Goal: Information Seeking & Learning: Learn about a topic

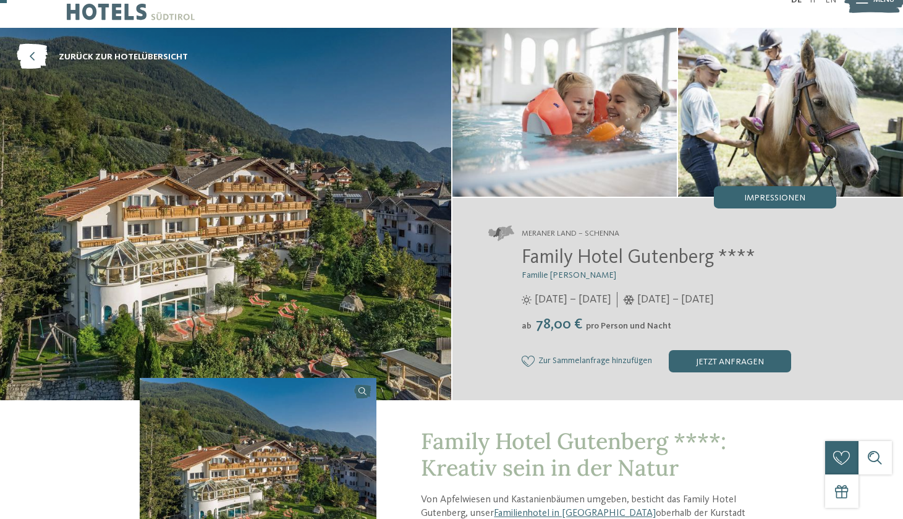
scroll to position [28, 0]
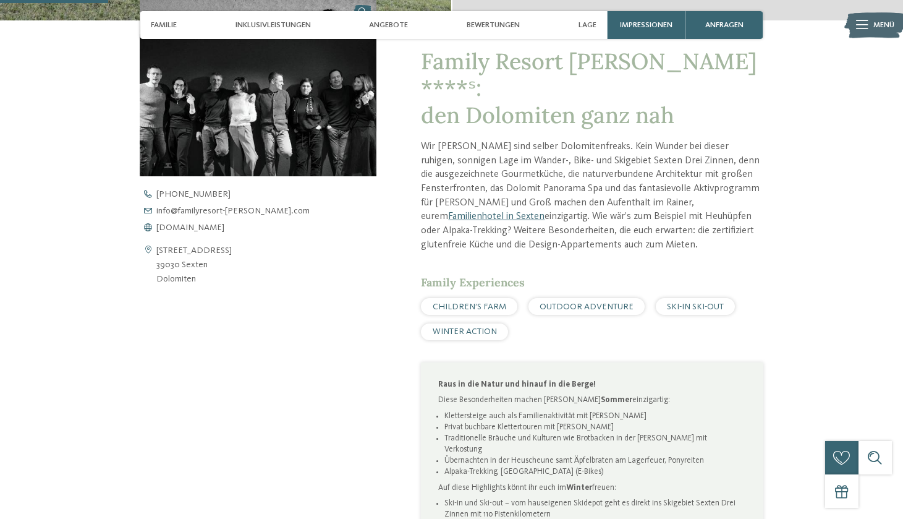
scroll to position [537, 0]
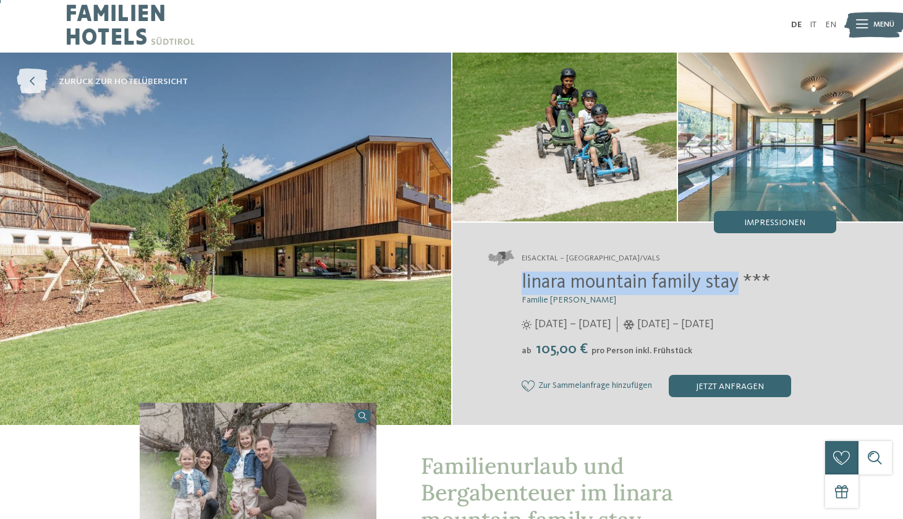
click at [124, 85] on span "zurück zur Hotelübersicht" at bounding box center [123, 81] width 129 height 12
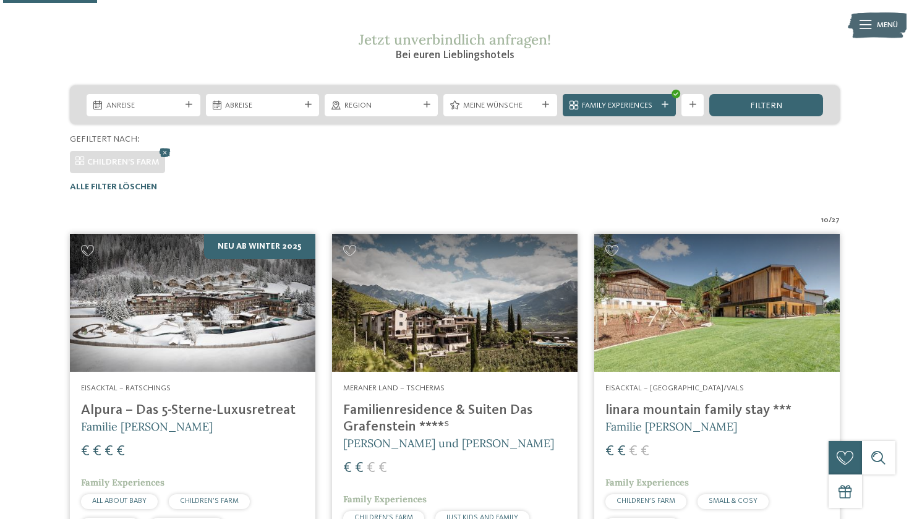
scroll to position [200, 0]
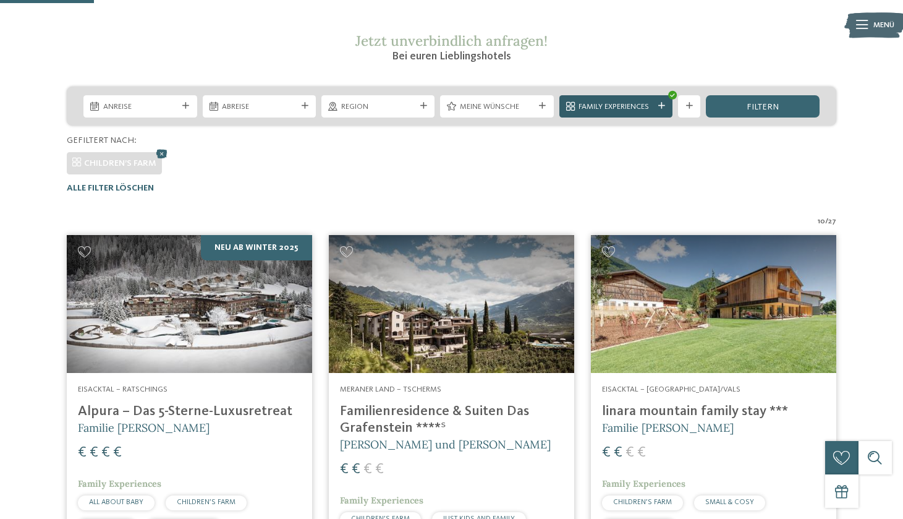
click at [617, 96] on div "Family Experiences" at bounding box center [616, 106] width 113 height 22
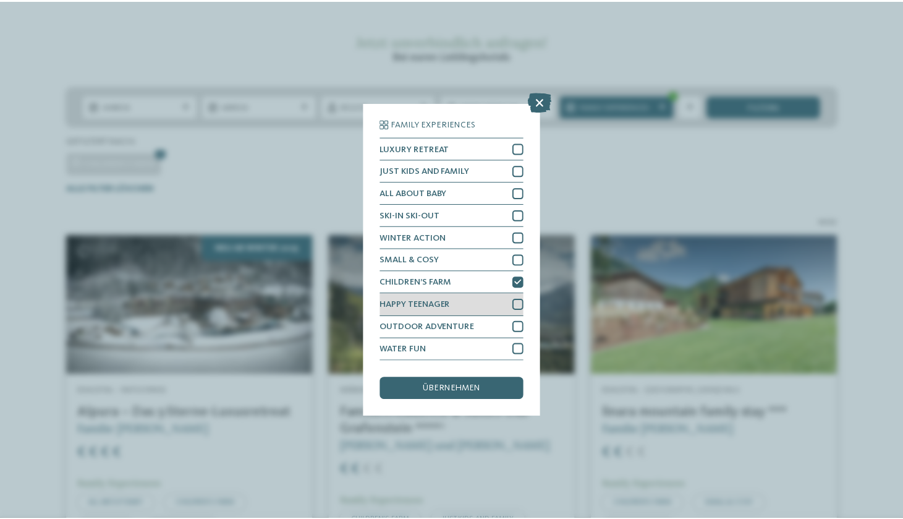
scroll to position [17, 0]
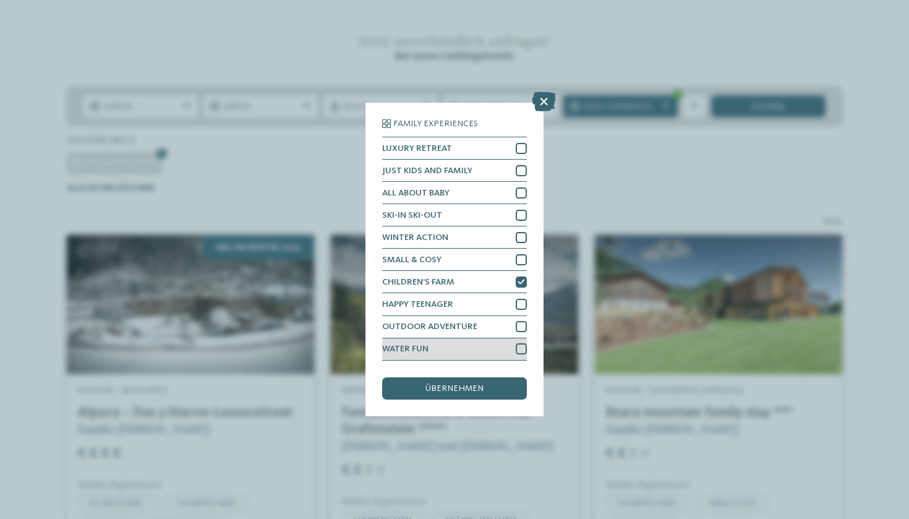
click at [472, 338] on div "WATER FUN" at bounding box center [454, 349] width 145 height 22
click at [474, 384] on span "übernehmen" at bounding box center [454, 388] width 58 height 9
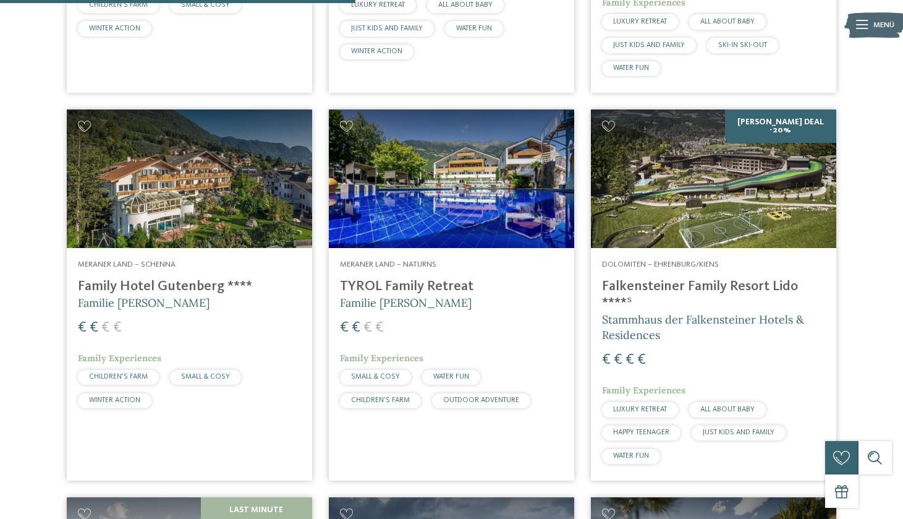
scroll to position [1061, 0]
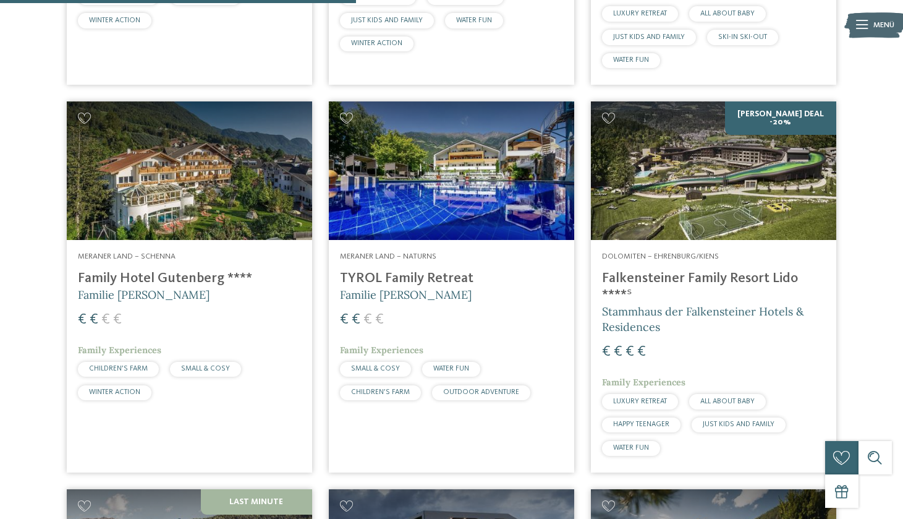
click at [505, 186] on img at bounding box center [451, 170] width 245 height 138
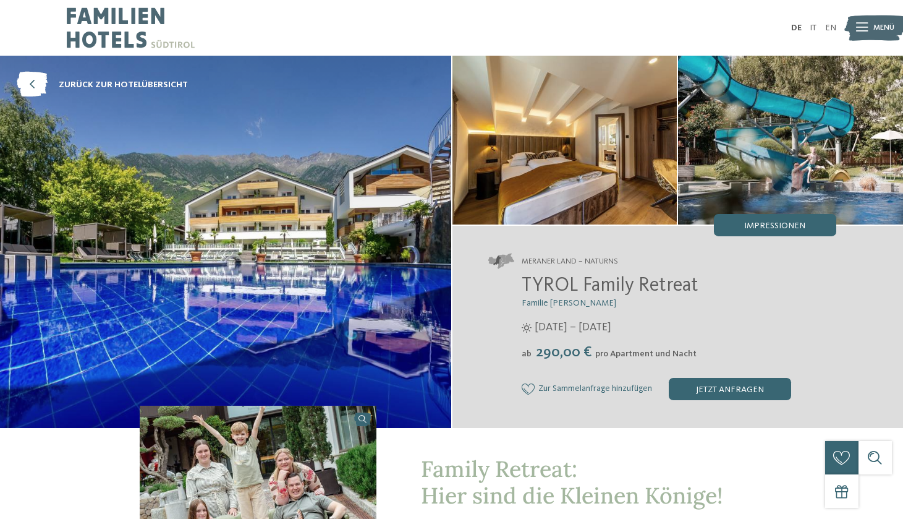
drag, startPoint x: 529, startPoint y: 291, endPoint x: 757, endPoint y: 291, distance: 228.2
click at [757, 291] on h2 "TYROL Family Retreat" at bounding box center [679, 286] width 315 height 23
